Goal: Task Accomplishment & Management: Complete application form

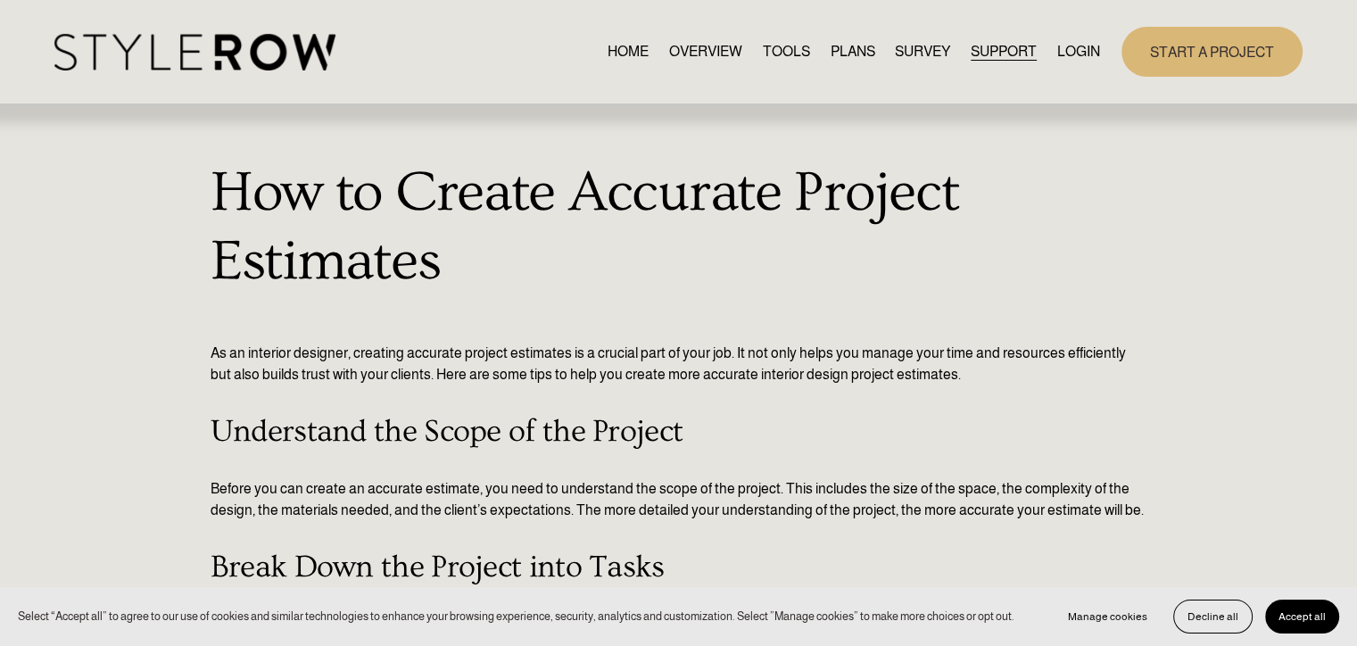
click at [1213, 54] on link "START A PROJECT" at bounding box center [1212, 51] width 181 height 49
click at [608, 47] on link "HOME" at bounding box center [628, 51] width 41 height 24
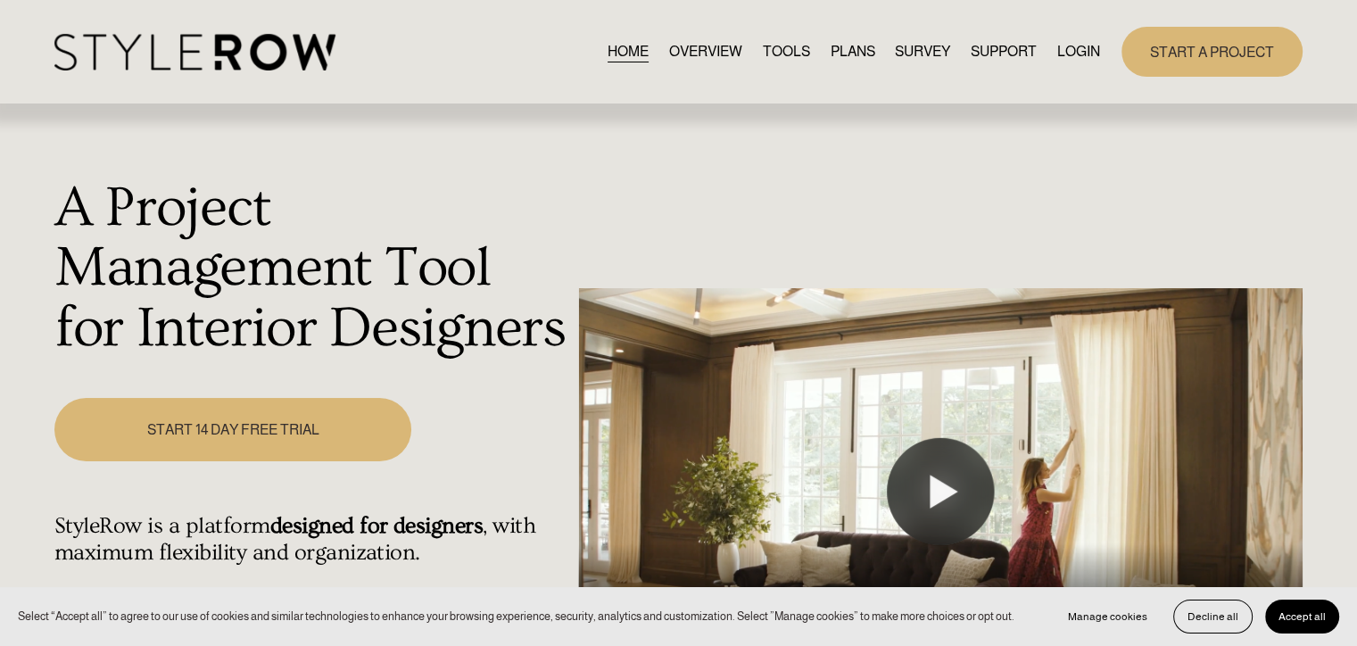
click at [1217, 76] on div "START A PROJECT" at bounding box center [1212, 51] width 181 height 49
click at [1217, 62] on link "START A PROJECT" at bounding box center [1212, 51] width 181 height 49
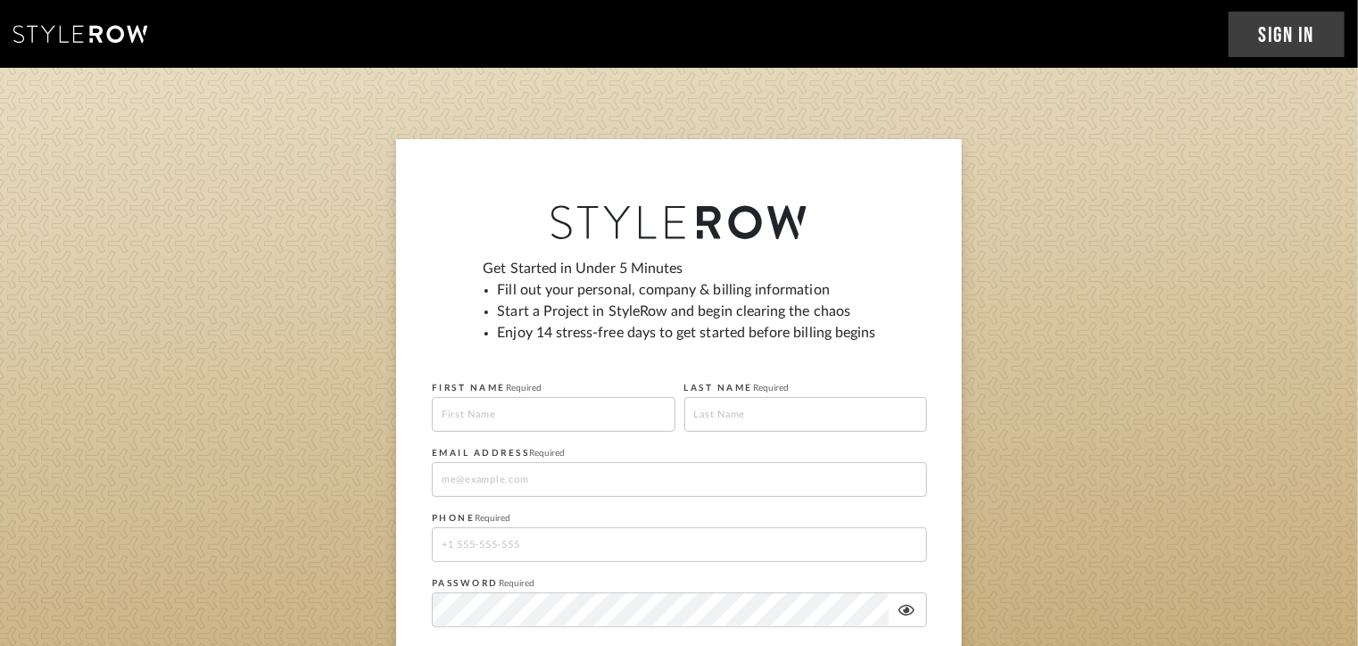
click at [474, 415] on input at bounding box center [554, 414] width 244 height 35
type input "[PERSON_NAME]"
click at [724, 422] on input at bounding box center [806, 414] width 244 height 35
type input "l"
type input "khan"
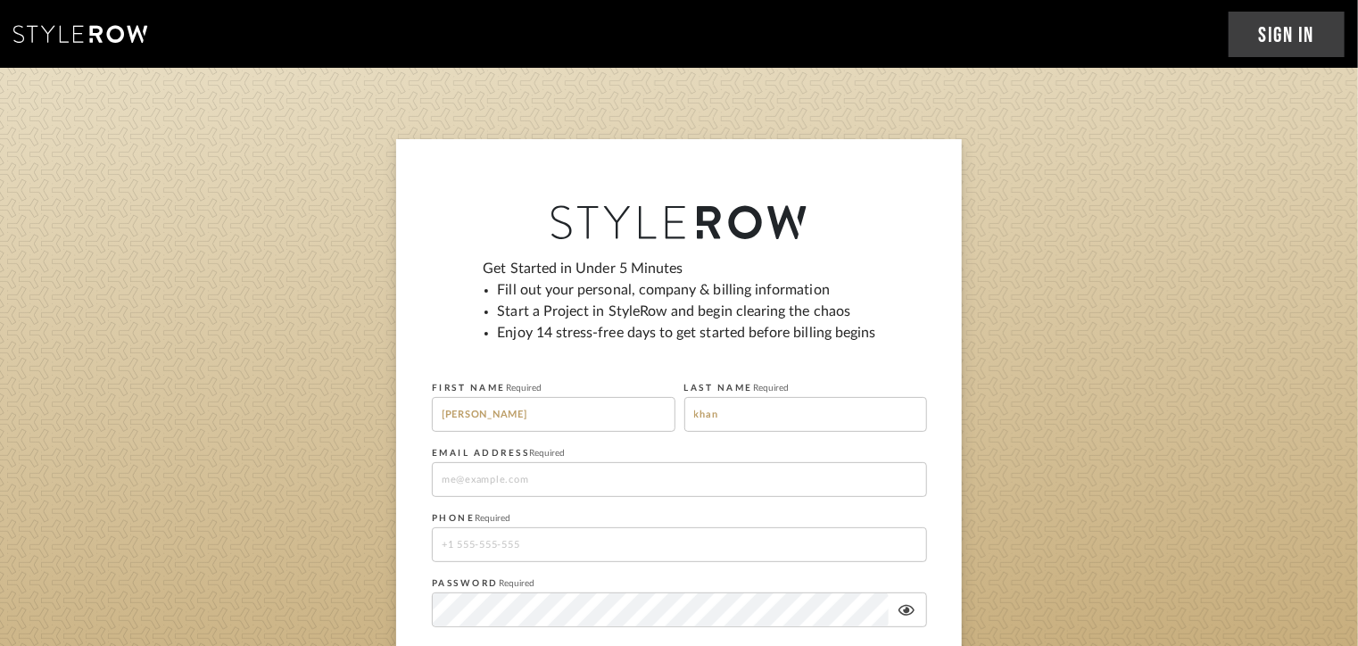
click at [627, 491] on input at bounding box center [679, 479] width 495 height 35
click at [593, 480] on input at bounding box center [679, 479] width 495 height 35
type input "[EMAIL_ADDRESS][DOMAIN_NAME]"
click at [553, 545] on input "tel" at bounding box center [679, 544] width 495 height 35
type input "9"
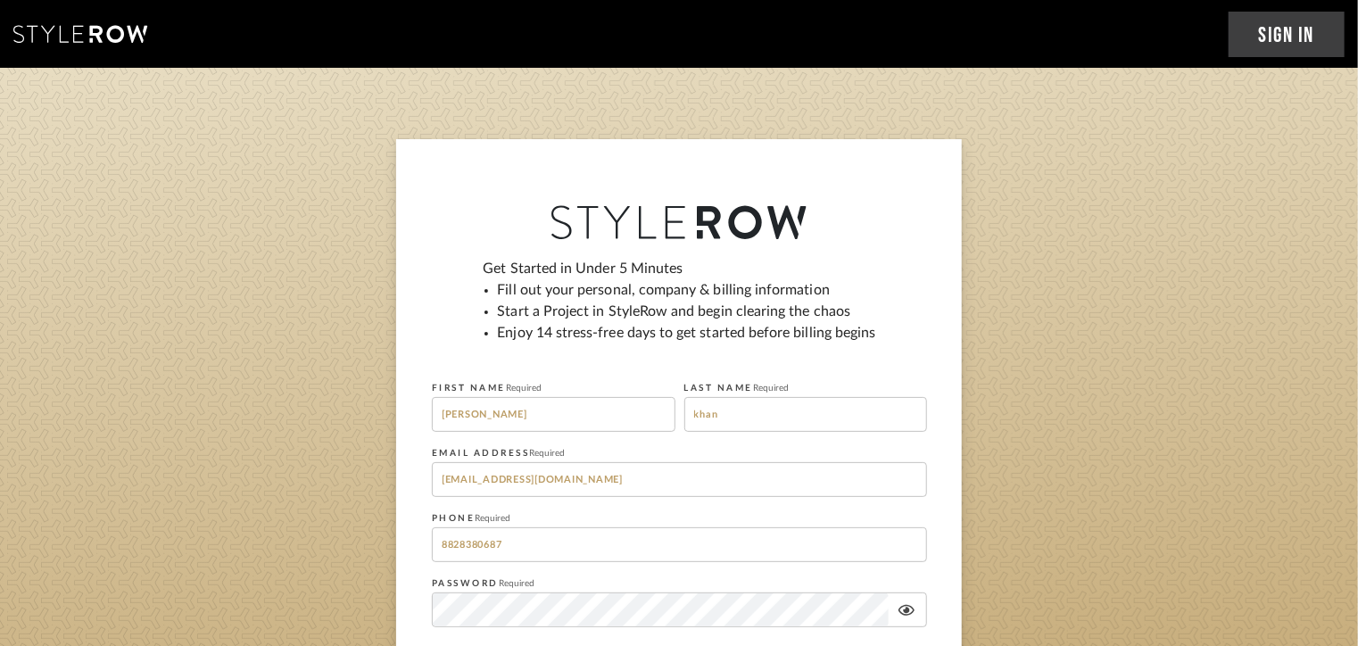
type input "8828380687"
click at [907, 608] on icon at bounding box center [906, 610] width 16 height 11
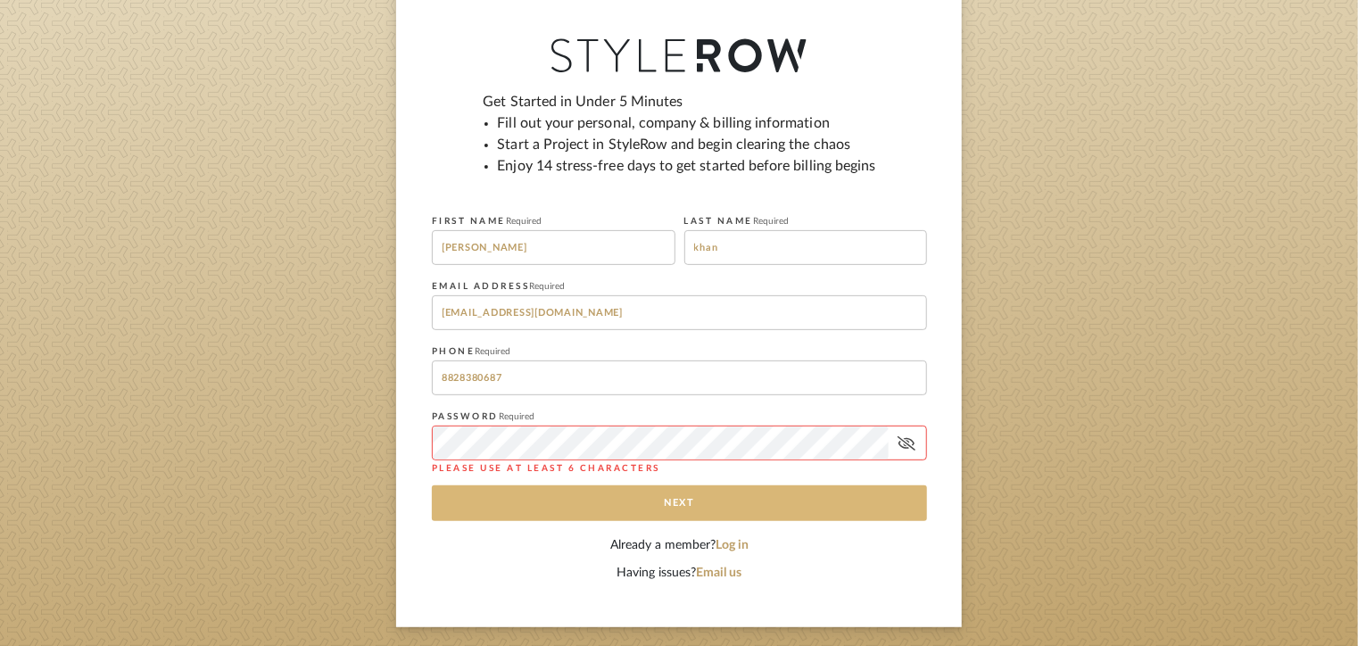
scroll to position [178, 0]
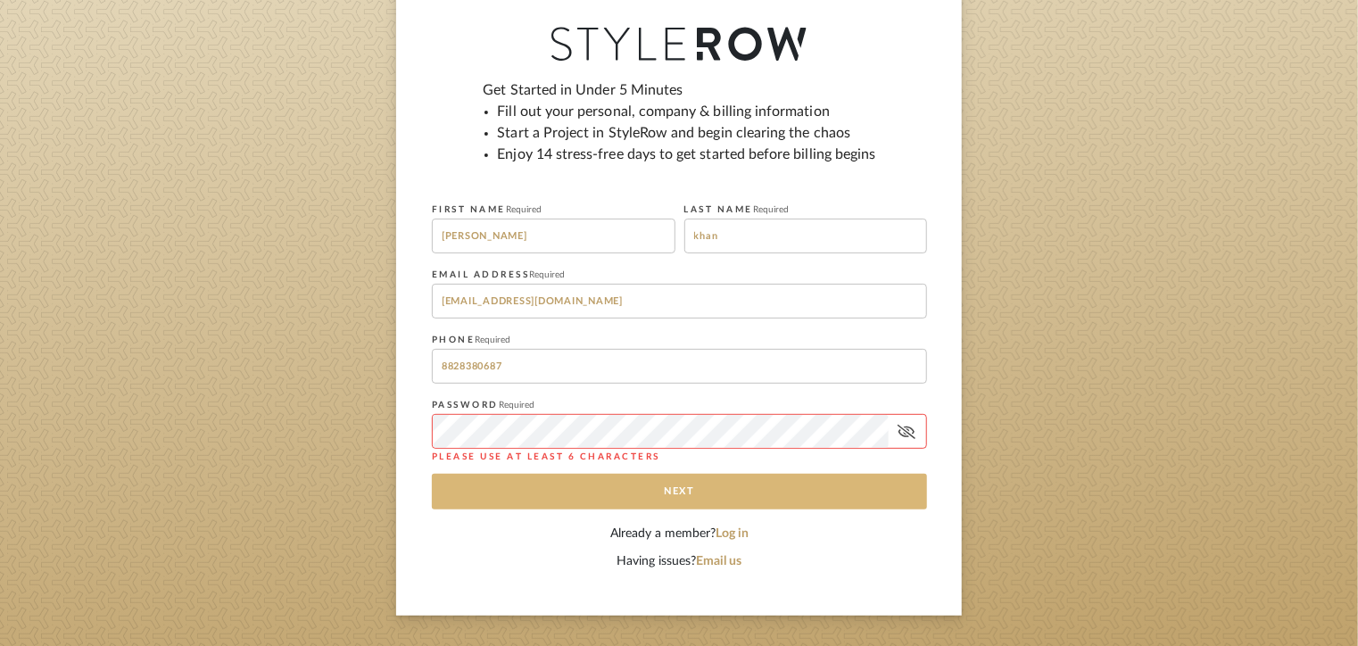
click at [574, 493] on button "Next" at bounding box center [679, 492] width 495 height 36
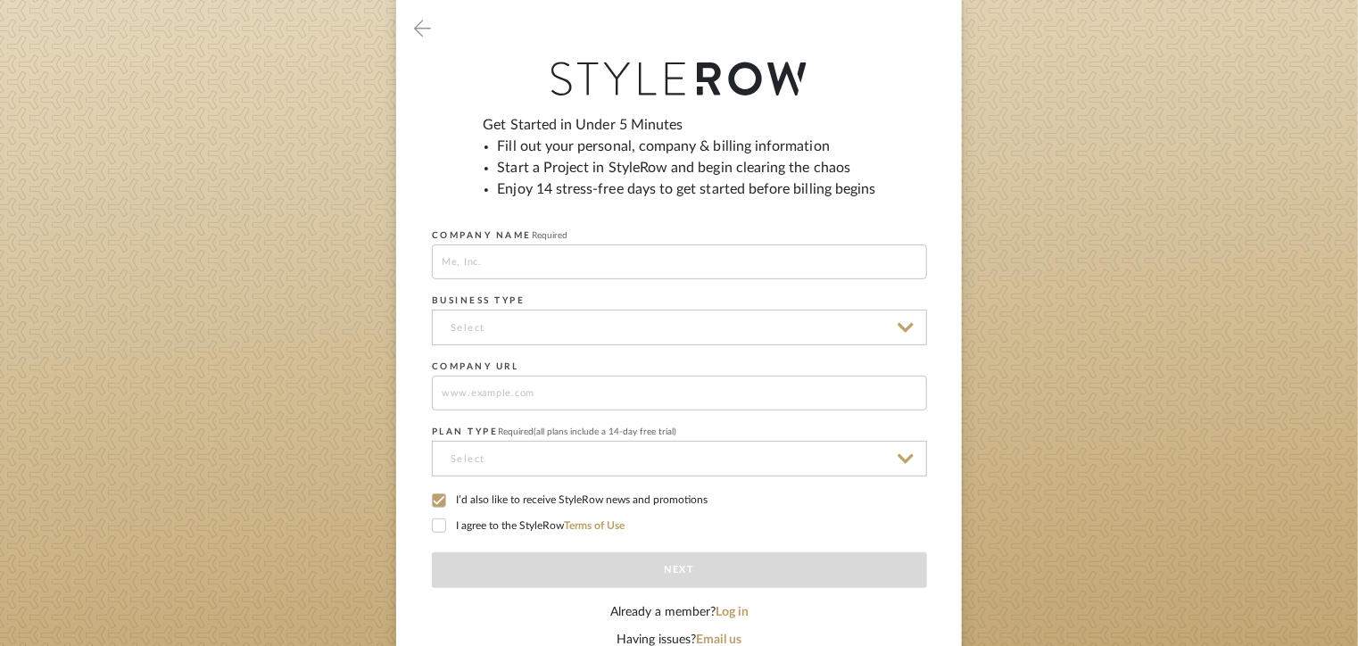
scroll to position [110, 0]
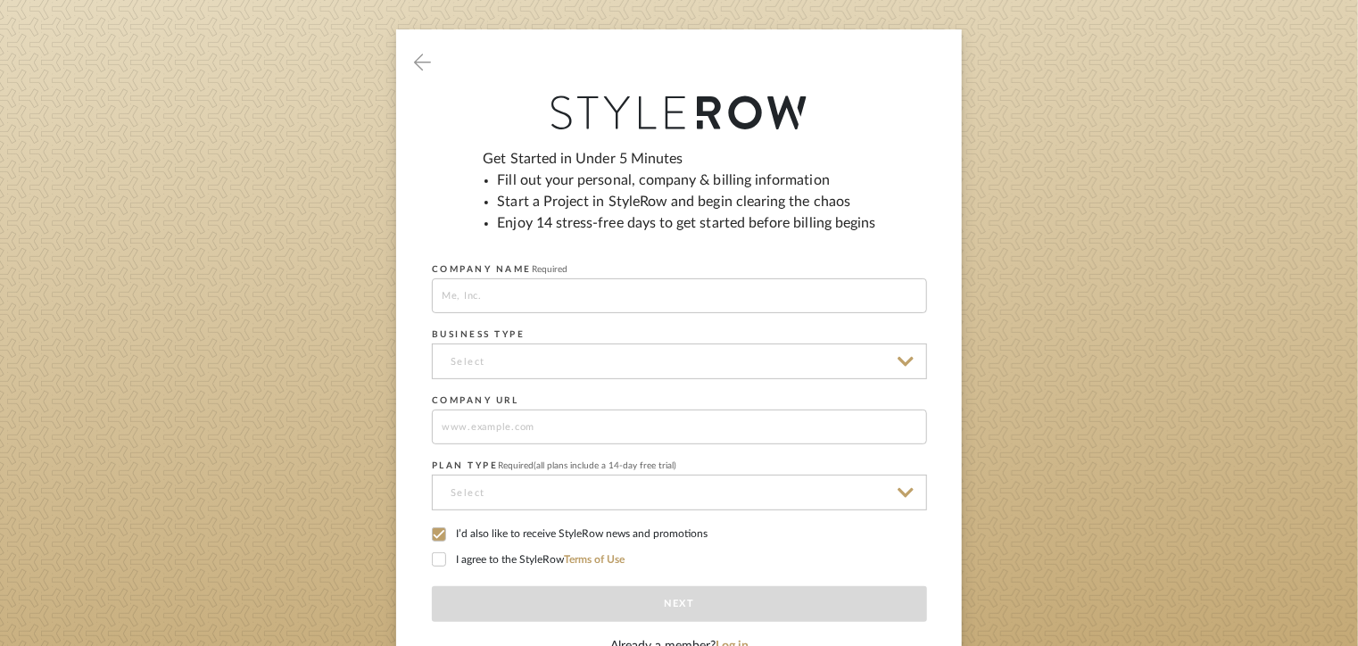
click at [498, 278] on input at bounding box center [679, 295] width 495 height 35
type input "Choudhary Interior"
click at [442, 365] on input at bounding box center [679, 362] width 495 height 36
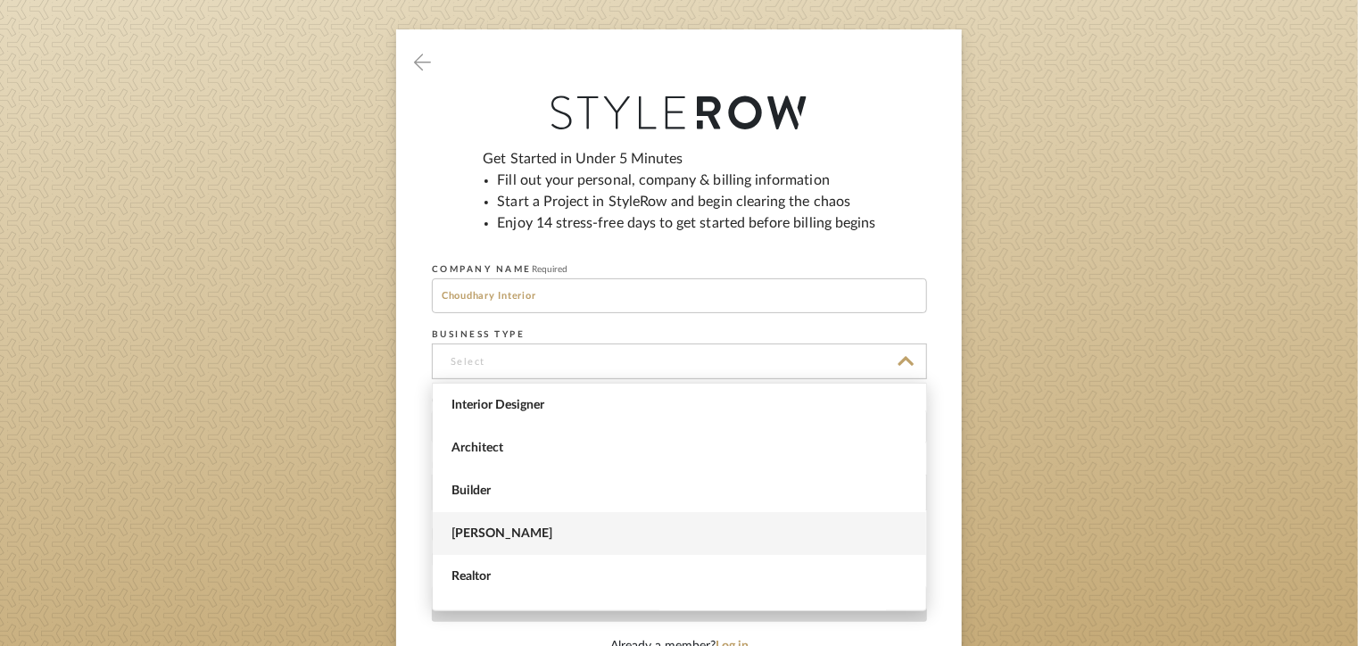
scroll to position [0, 0]
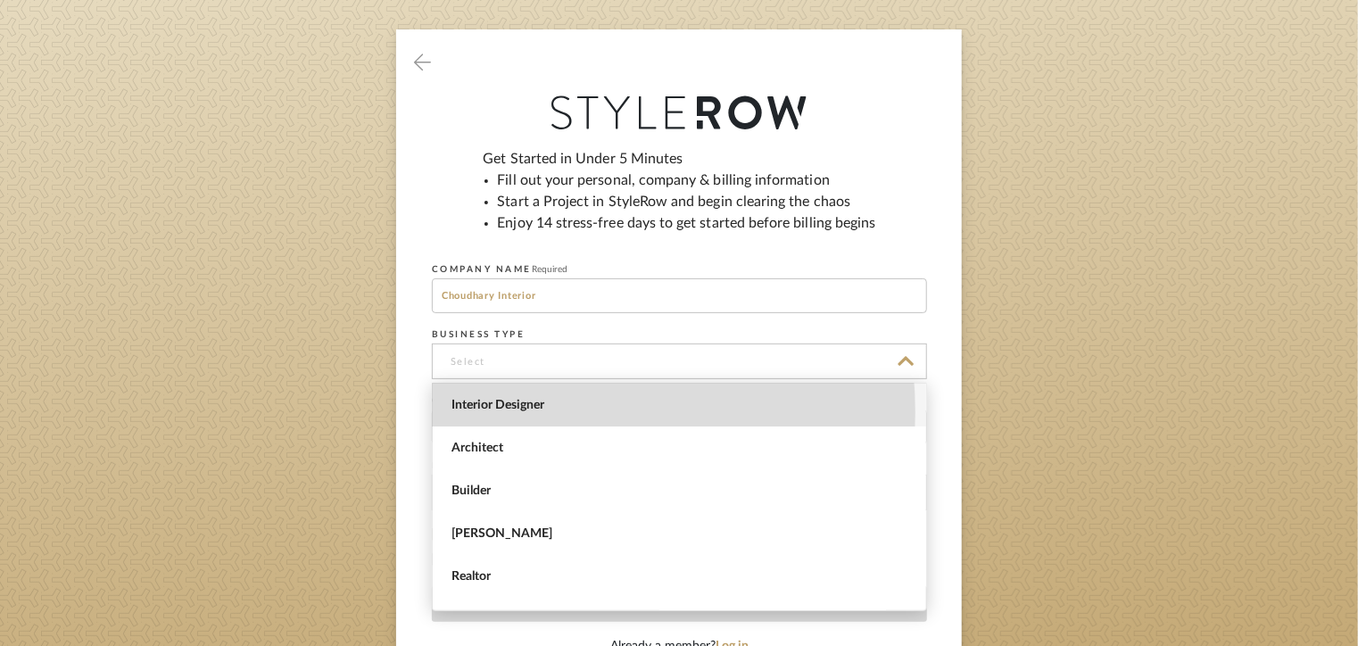
click at [506, 412] on span "Interior Designer" at bounding box center [681, 405] width 460 height 15
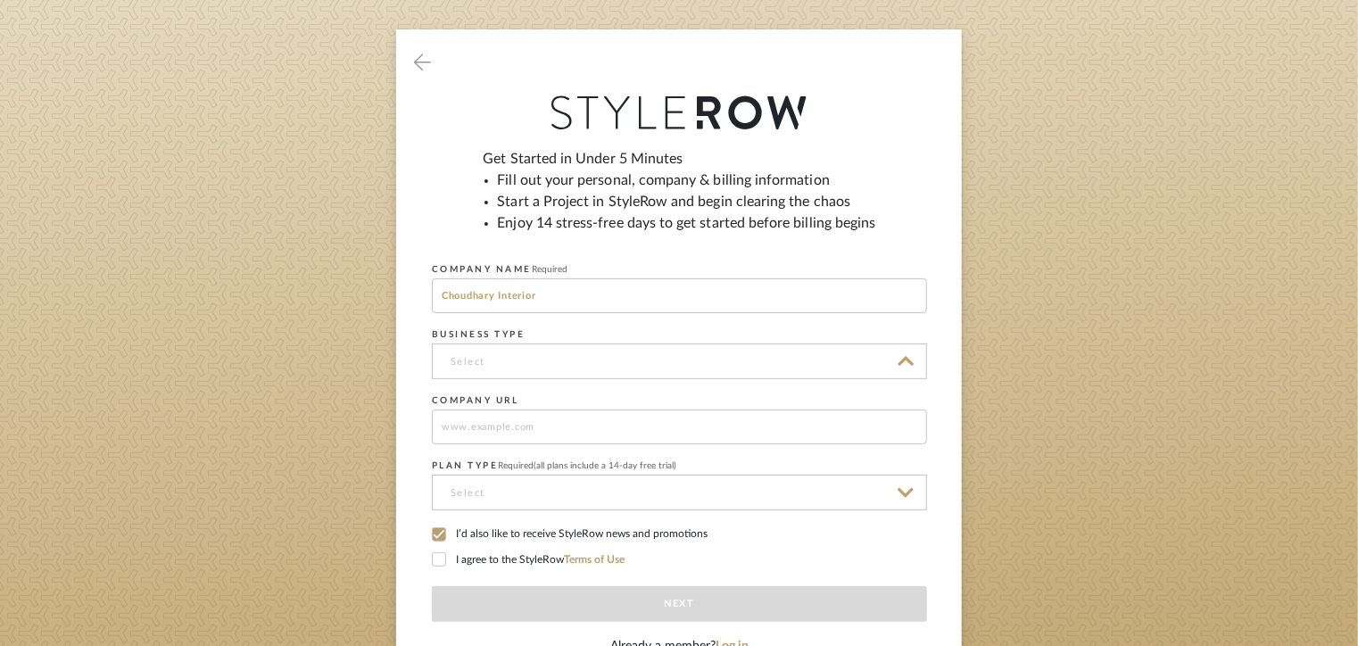
type input "Interior Designer"
click at [511, 418] on input at bounding box center [679, 427] width 495 height 35
click at [507, 493] on input at bounding box center [679, 493] width 495 height 36
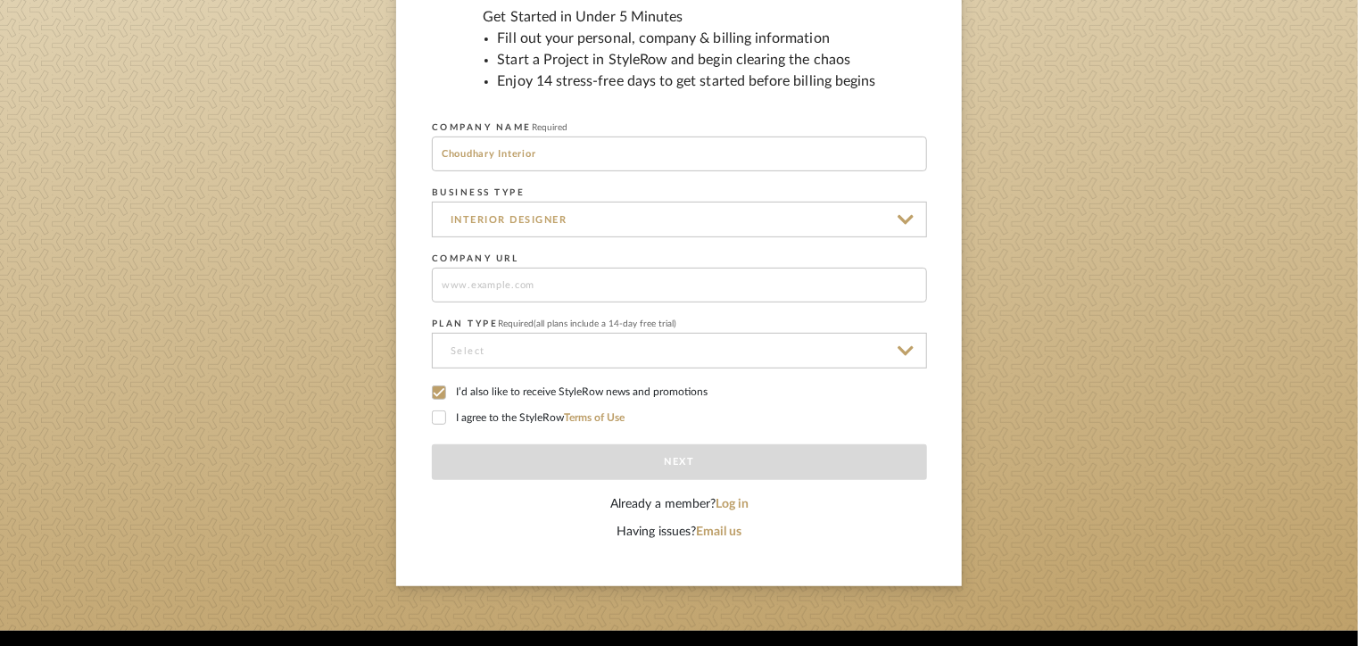
scroll to position [253, 0]
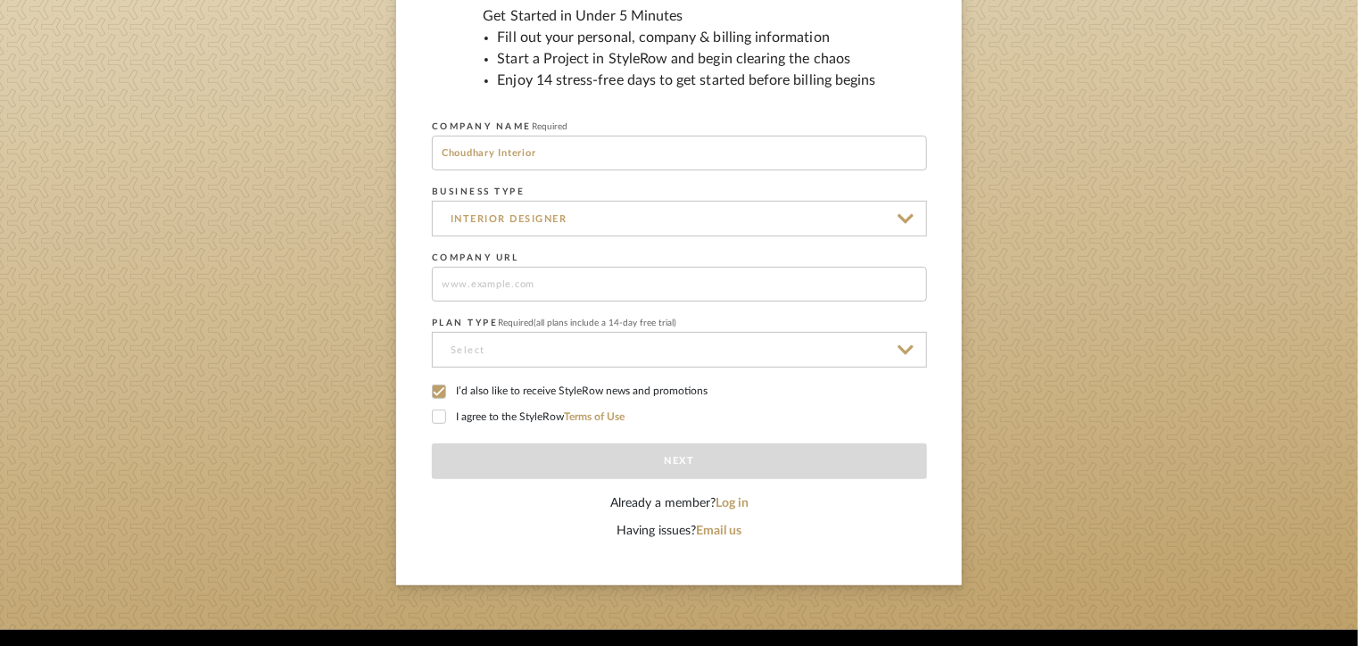
click at [521, 364] on input at bounding box center [679, 350] width 495 height 36
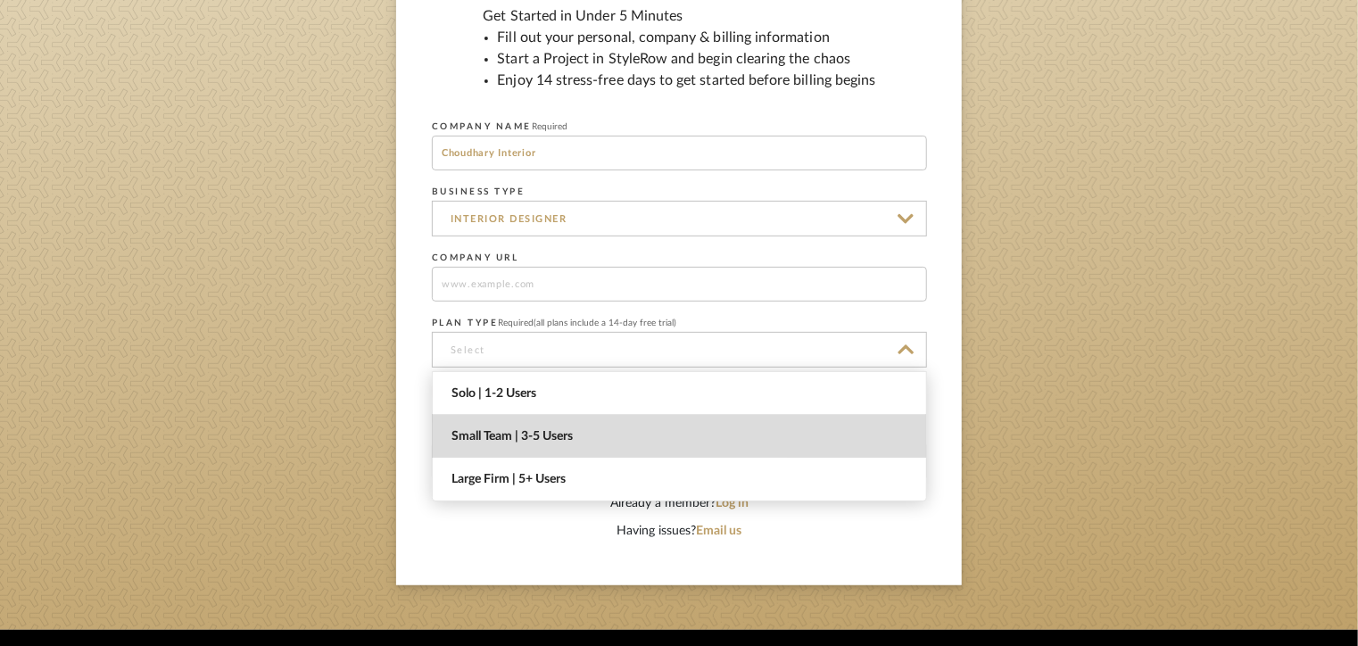
click at [517, 443] on span "Small Team | 3-5 Users" at bounding box center [681, 436] width 460 height 15
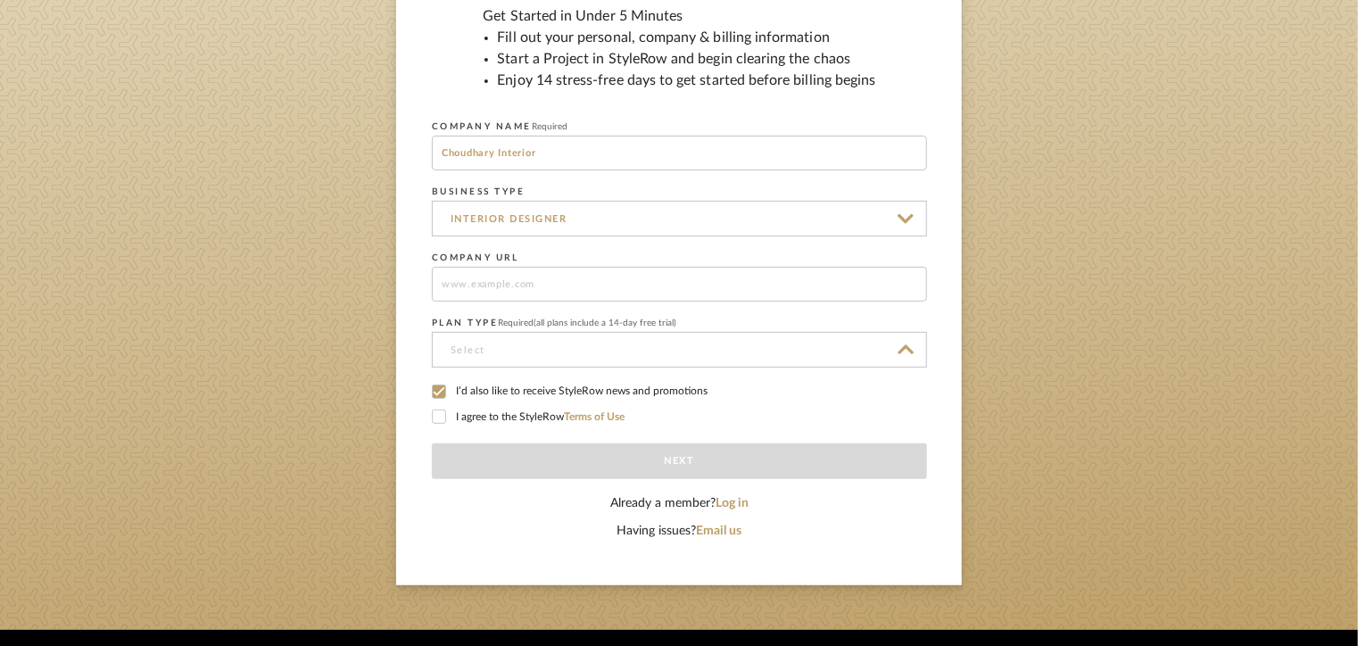
type input "Small Team | 3-5 Users"
click at [442, 418] on icon at bounding box center [439, 416] width 12 height 12
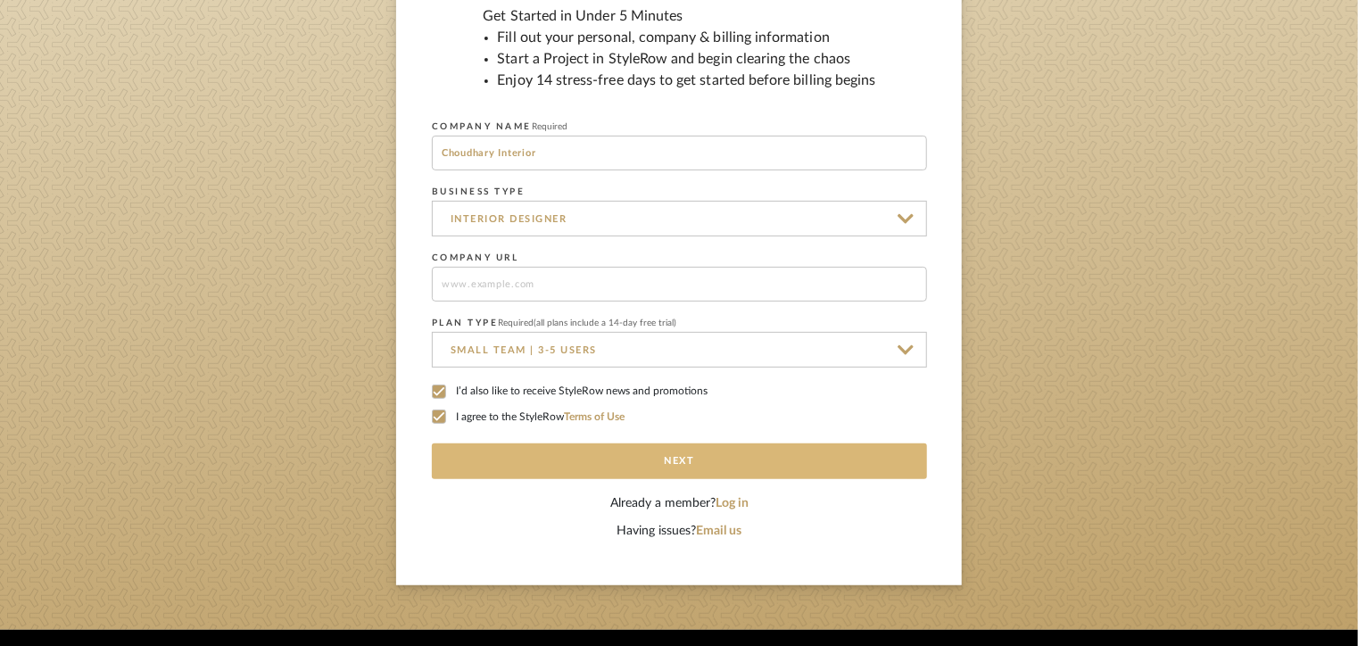
click at [700, 472] on button "Next" at bounding box center [679, 461] width 495 height 36
